Goal: Transaction & Acquisition: Purchase product/service

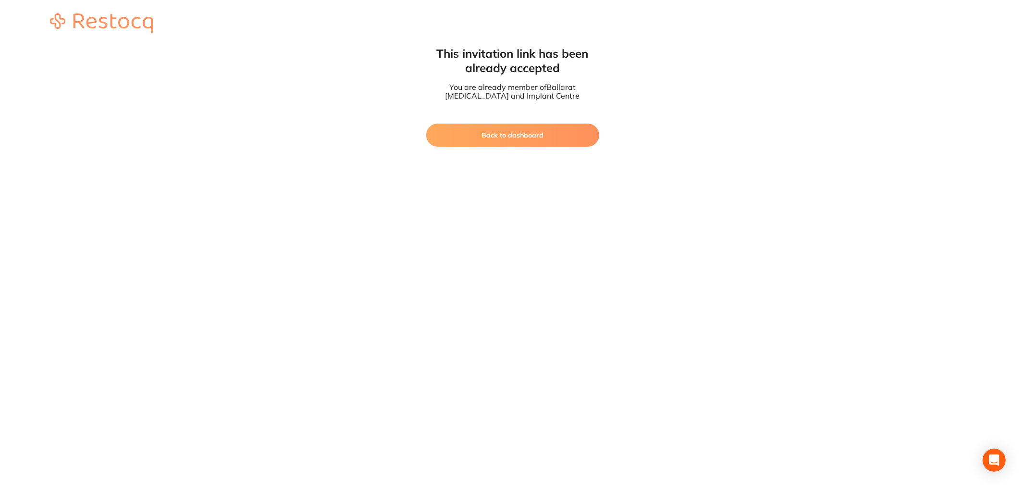
click at [528, 132] on button "Back to dashboard" at bounding box center [512, 135] width 173 height 23
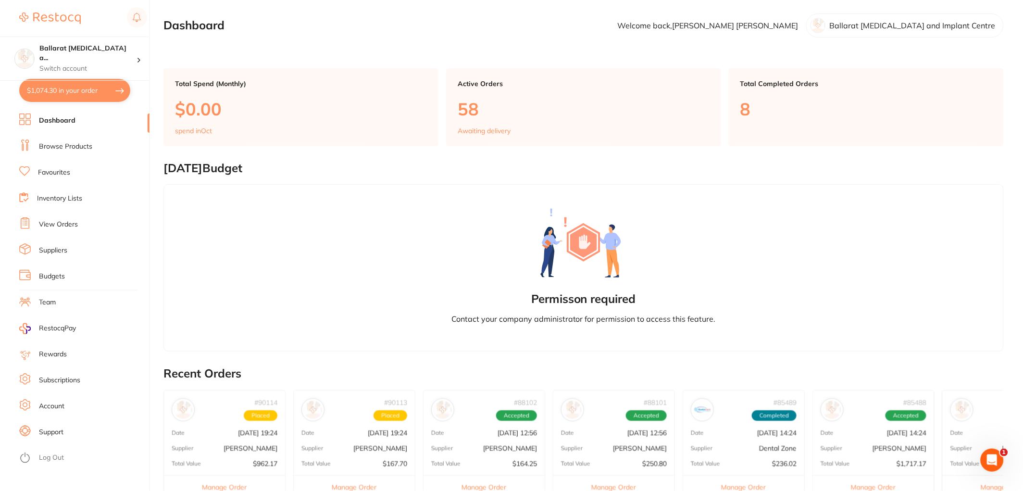
click at [77, 94] on button "$1,074.30 in your order" at bounding box center [74, 90] width 111 height 23
checkbox input "true"
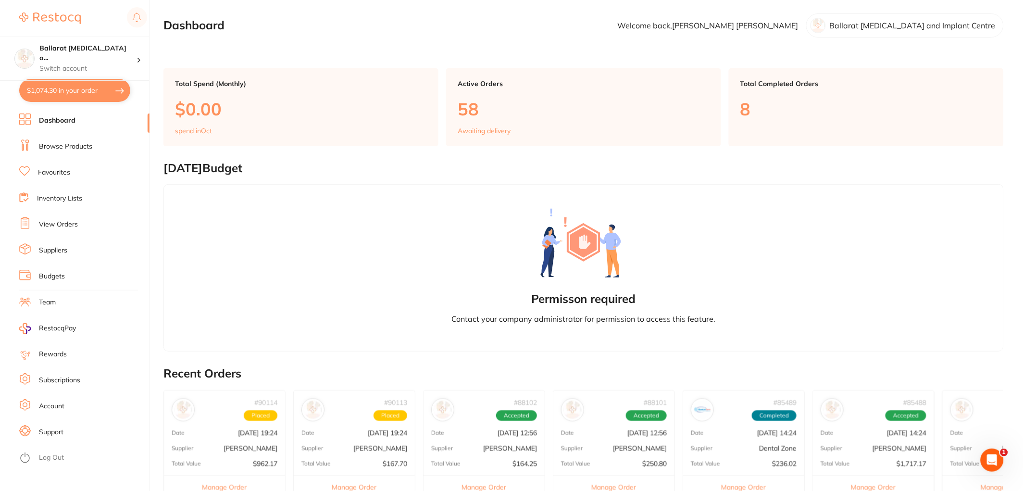
checkbox input "true"
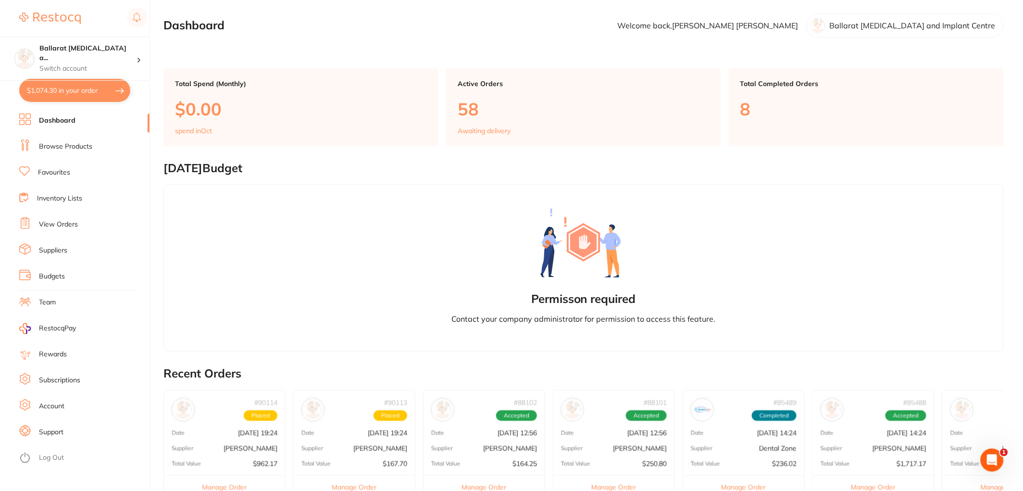
checkbox input "true"
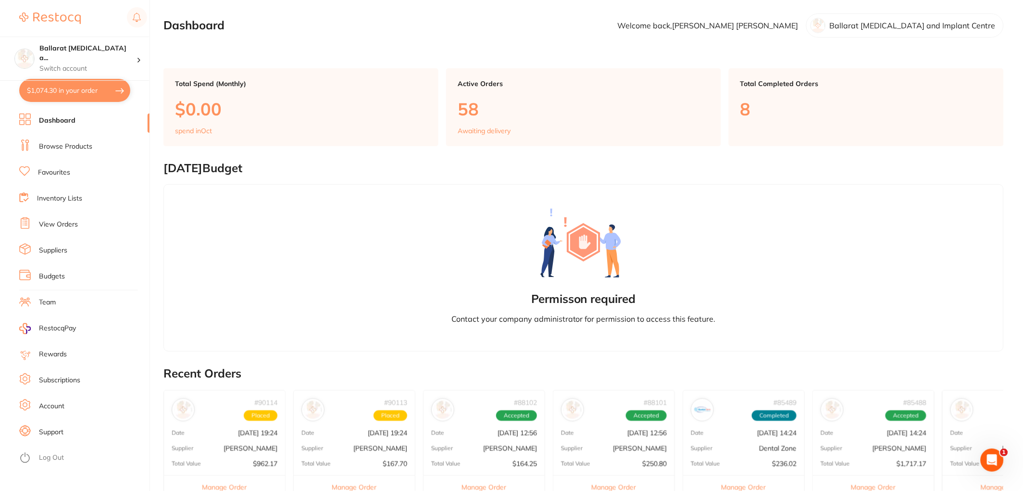
checkbox input "true"
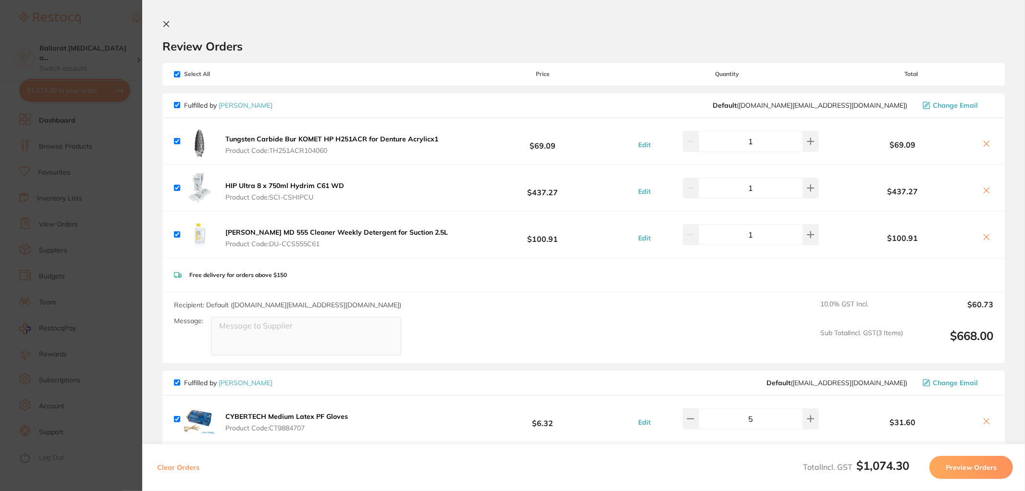
click at [165, 23] on icon at bounding box center [166, 24] width 5 height 5
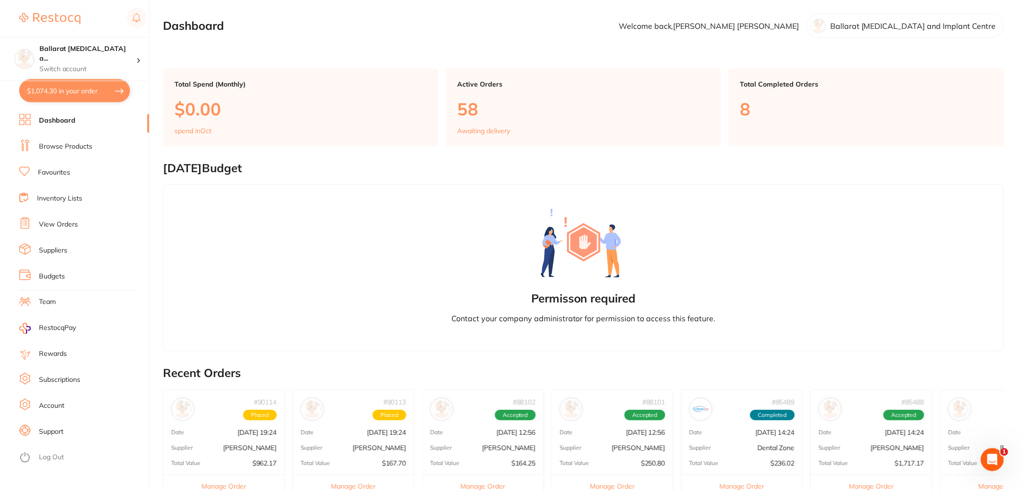
scroll to position [107, 0]
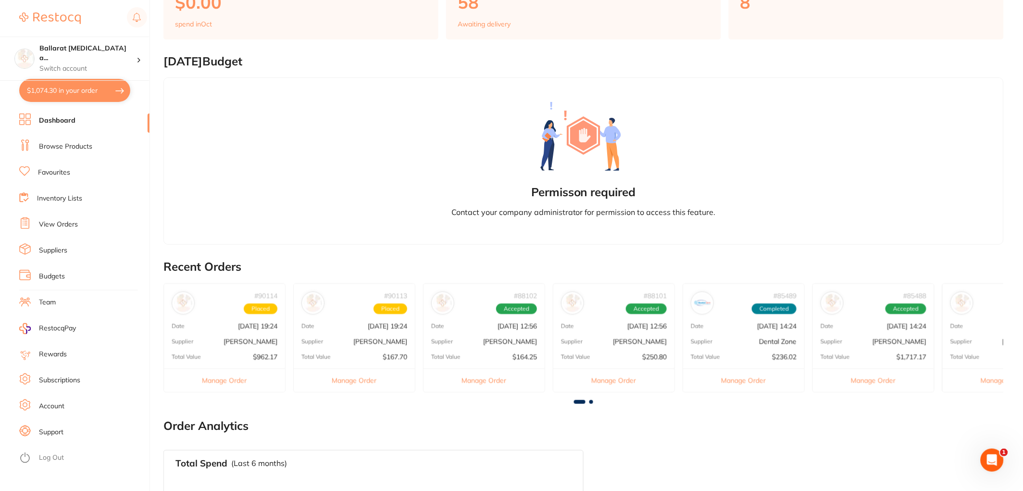
click at [57, 169] on link "Favourites" at bounding box center [54, 173] width 32 height 10
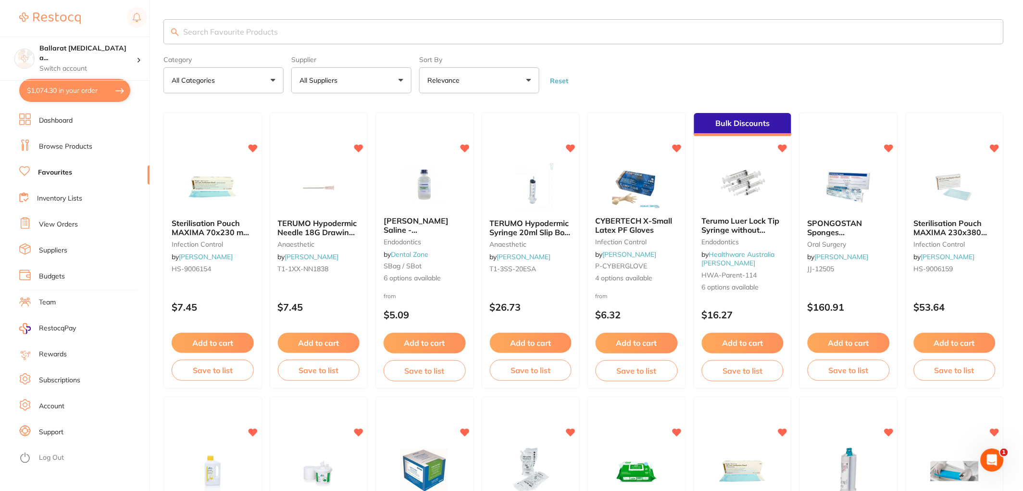
click at [55, 199] on link "Inventory Lists" at bounding box center [59, 199] width 45 height 10
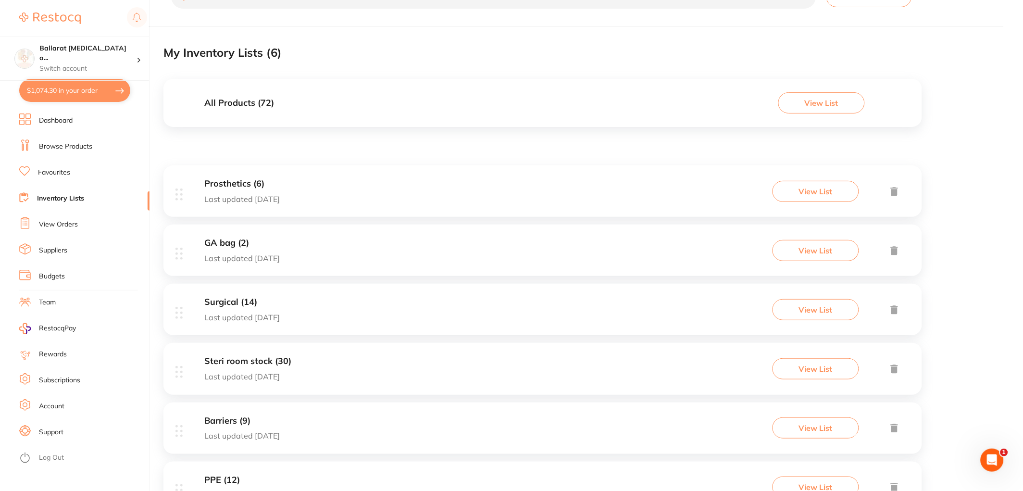
scroll to position [83, 0]
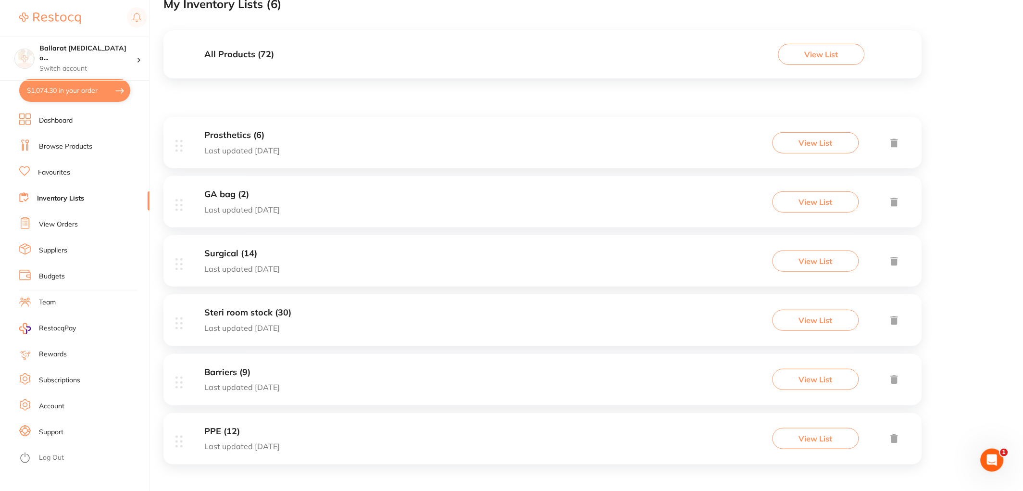
click at [367, 262] on div "Surgical (14) Last updated [DATE] View List" at bounding box center [542, 260] width 758 height 51
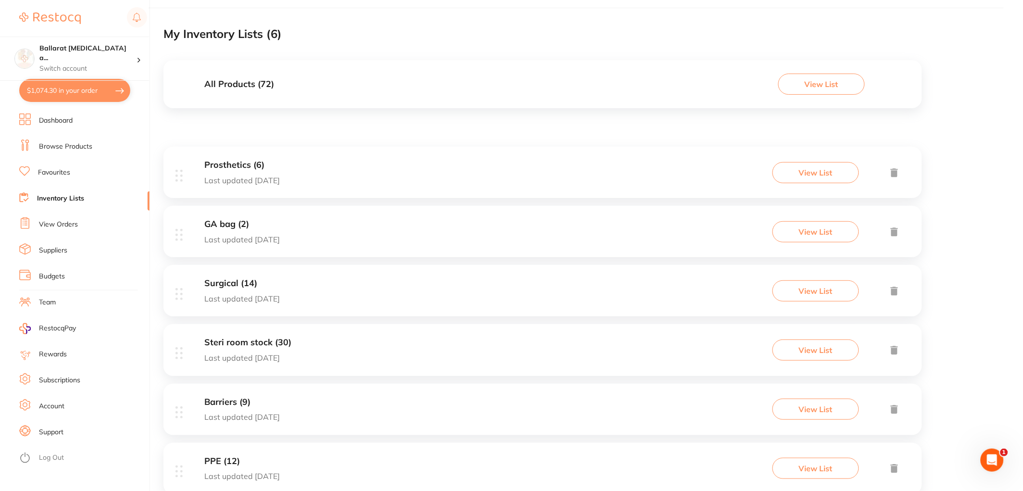
click at [339, 344] on div "Steri room stock (30) Last updated [DATE] View List" at bounding box center [542, 349] width 758 height 51
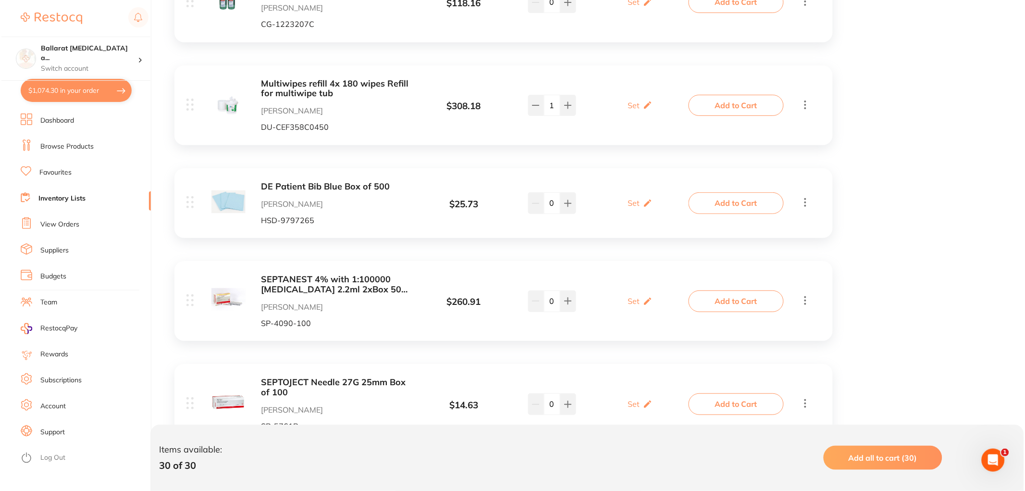
scroll to position [2296, 0]
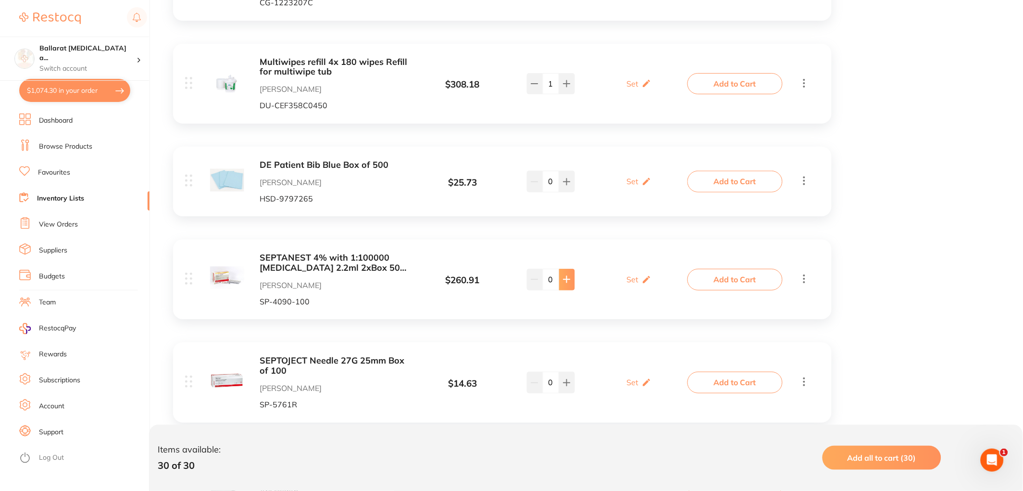
click at [570, 281] on icon at bounding box center [567, 279] width 8 height 8
type input "2"
click at [741, 280] on button "Add to Cart" at bounding box center [734, 279] width 95 height 21
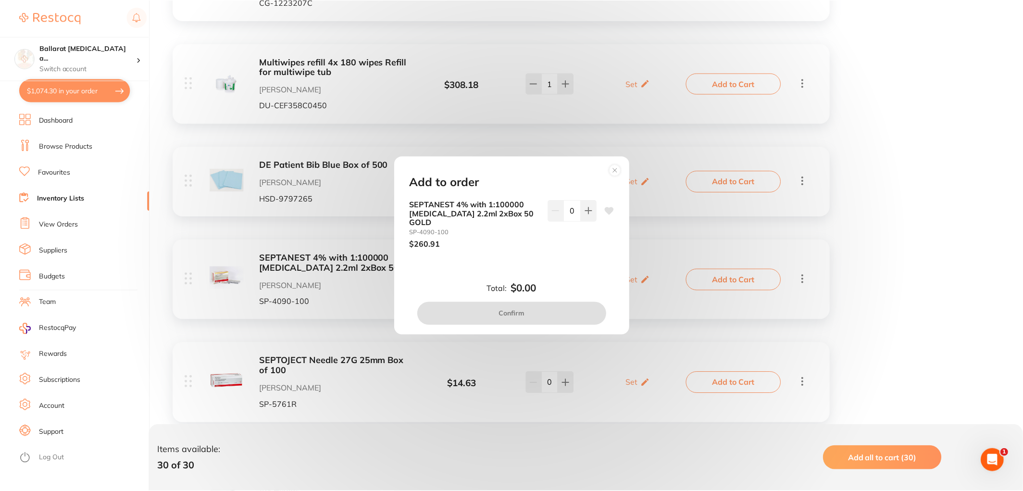
scroll to position [0, 0]
click at [586, 212] on icon at bounding box center [590, 211] width 8 height 8
click at [586, 213] on icon at bounding box center [590, 211] width 8 height 8
type input "2"
click at [536, 305] on button "Confirm" at bounding box center [512, 313] width 189 height 23
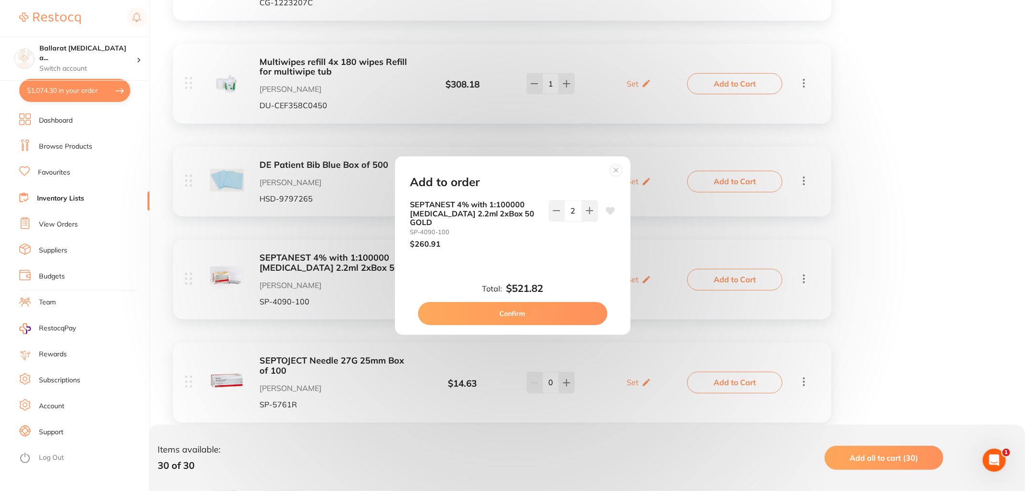
checkbox input "false"
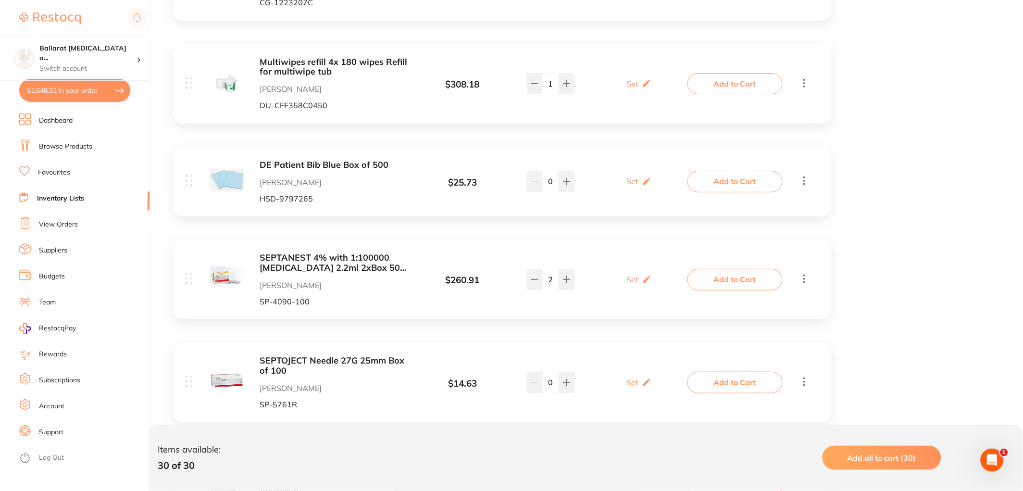
click at [45, 93] on button "$1,648.31 in your order" at bounding box center [74, 90] width 111 height 23
checkbox input "true"
